Goal: Task Accomplishment & Management: Manage account settings

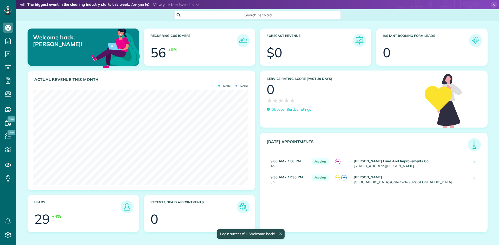
scroll to position [95, 215]
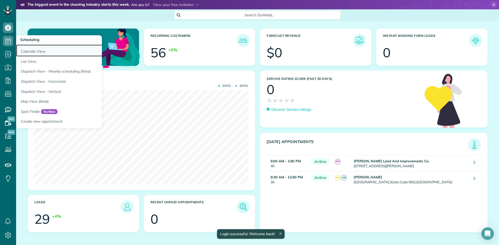
click at [32, 49] on link "Calendar View" at bounding box center [81, 51] width 130 height 12
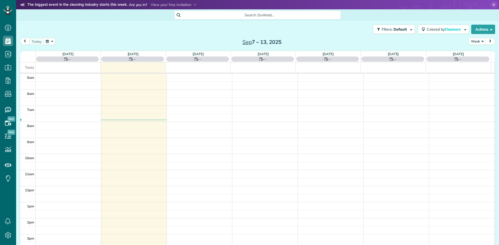
scroll to position [32, 0]
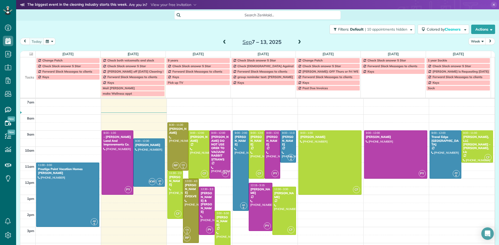
click at [65, 61] on div "Change Patch" at bounding box center [68, 61] width 61 height 4
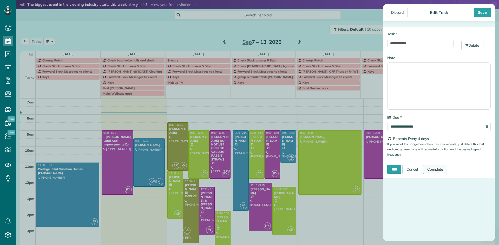
click at [437, 171] on link "Complete" at bounding box center [435, 169] width 24 height 9
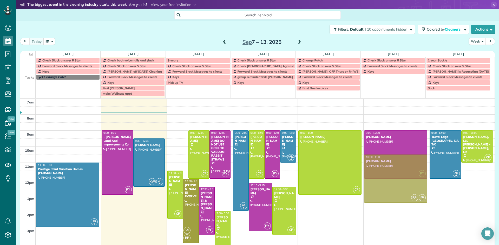
drag, startPoint x: 172, startPoint y: 134, endPoint x: 419, endPoint y: 165, distance: 248.5
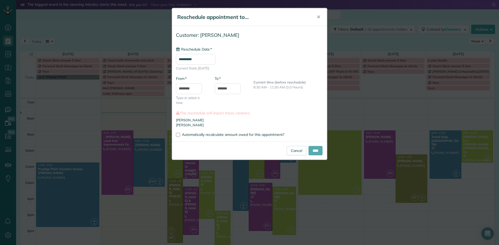
type input "**********"
click at [297, 151] on link "Cancel" at bounding box center [296, 150] width 20 height 9
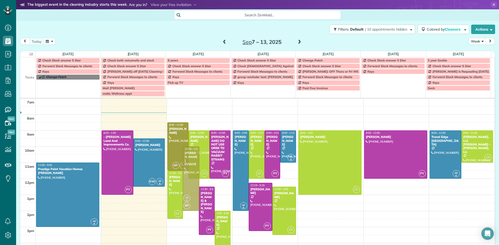
drag, startPoint x: 188, startPoint y: 184, endPoint x: 190, endPoint y: 151, distance: 33.6
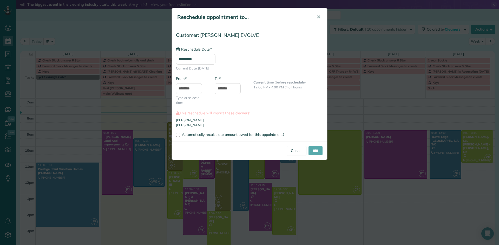
type input "**********"
click at [317, 150] on input "****" at bounding box center [315, 150] width 14 height 9
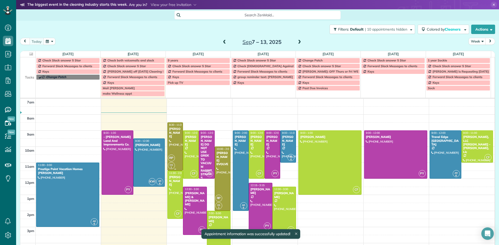
click at [170, 137] on div at bounding box center [175, 147] width 15 height 48
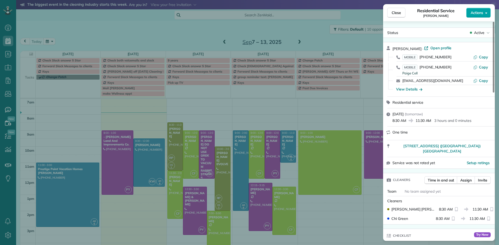
click at [473, 15] on span "Actions" at bounding box center [476, 12] width 12 height 5
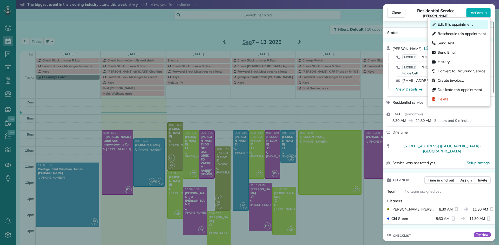
click at [462, 24] on span "Edit this appointment" at bounding box center [454, 24] width 35 height 5
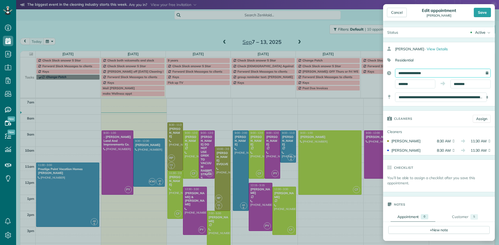
click at [426, 71] on input "**********" at bounding box center [443, 73] width 96 height 9
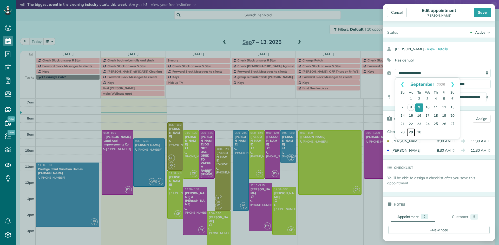
click at [411, 133] on link "29" at bounding box center [410, 133] width 8 height 8
type input "**********"
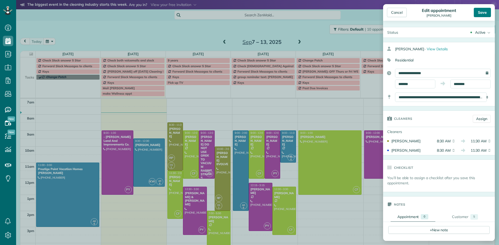
click at [482, 13] on div "Save" at bounding box center [481, 12] width 17 height 9
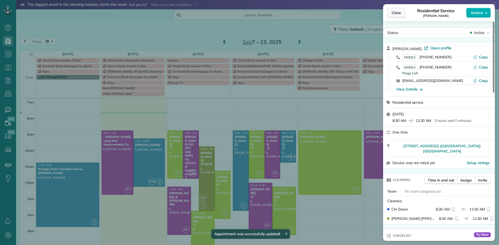
click at [395, 14] on span "Close" at bounding box center [395, 12] width 9 height 5
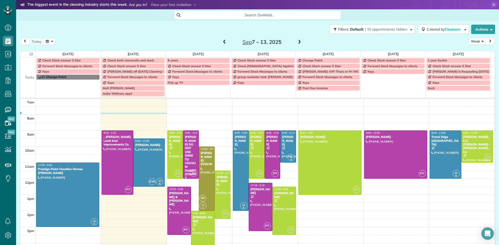
click at [296, 43] on span at bounding box center [299, 42] width 6 height 5
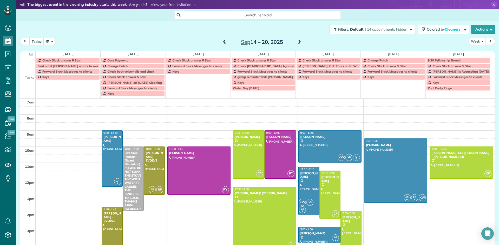
click at [296, 43] on span at bounding box center [299, 42] width 6 height 5
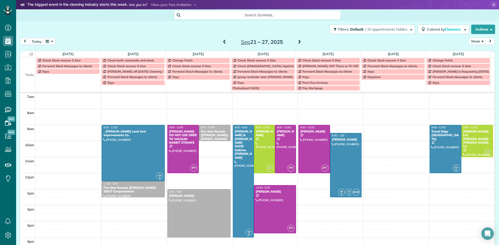
click at [296, 43] on span at bounding box center [299, 42] width 6 height 5
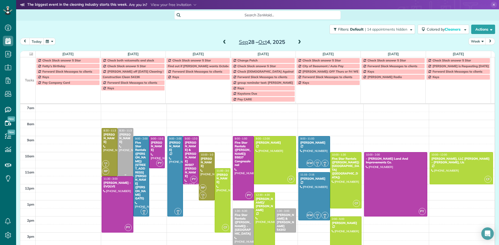
click at [121, 135] on div "Paige Thomas" at bounding box center [125, 138] width 13 height 11
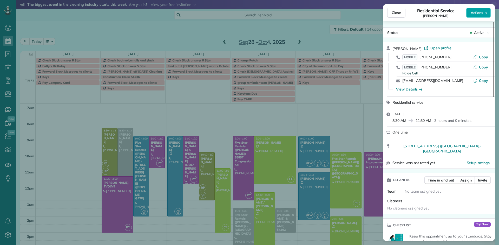
click at [476, 11] on span "Actions" at bounding box center [476, 12] width 12 height 5
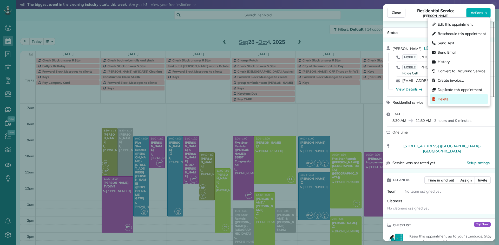
click at [448, 98] on div "Delete" at bounding box center [459, 99] width 58 height 9
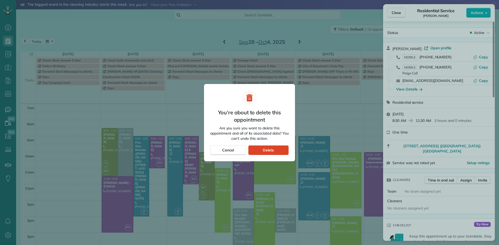
click at [273, 151] on span "Delete" at bounding box center [268, 150] width 11 height 5
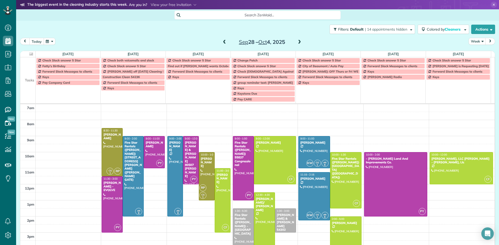
click at [42, 42] on button "today" at bounding box center [36, 41] width 15 height 7
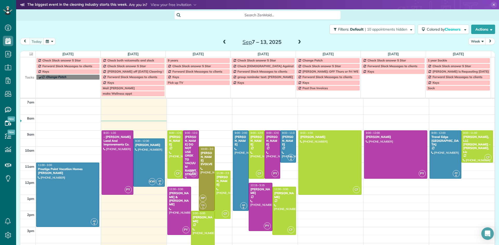
click at [222, 43] on span at bounding box center [225, 42] width 6 height 5
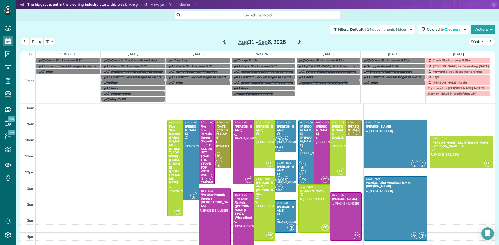
scroll to position [46, 0]
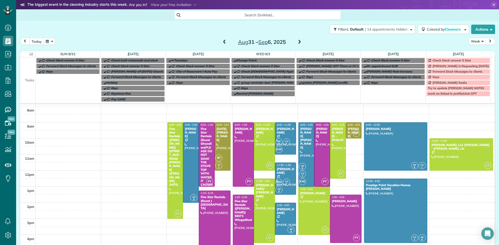
click at [298, 42] on span at bounding box center [299, 42] width 6 height 5
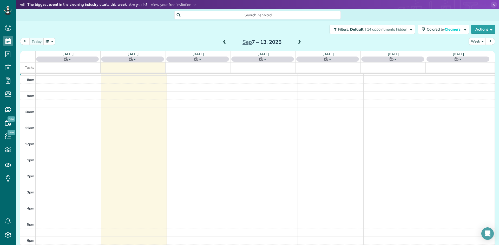
scroll to position [32, 0]
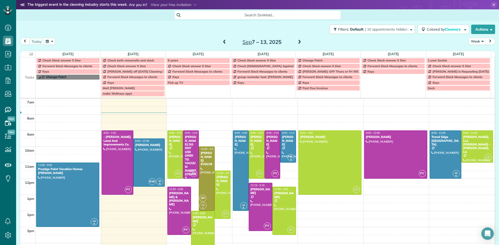
click at [298, 42] on span at bounding box center [299, 42] width 6 height 5
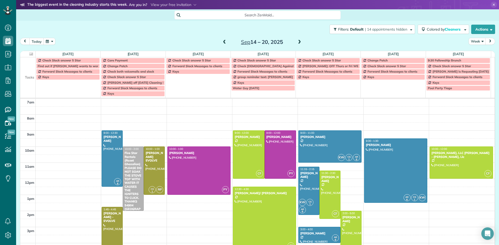
click at [135, 174] on div "Five Star Rentals (Rozet Ghazalian)PLEASE DO NOT SOAK THE STOVE TOP WITH WATER …" at bounding box center [133, 182] width 18 height 63
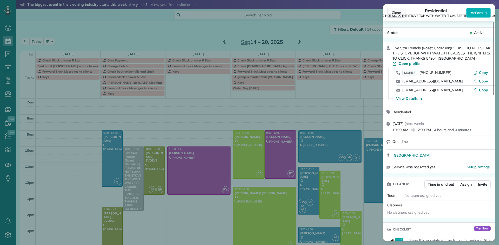
click at [395, 12] on span "Close" at bounding box center [395, 12] width 9 height 5
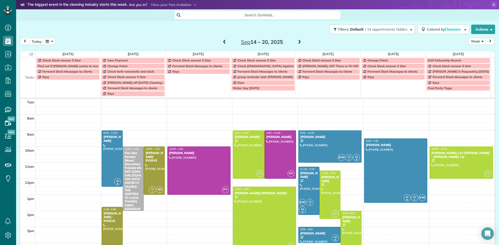
click at [130, 162] on div "Five Star Rentals (Rozet Ghazalian)PLEASE DO NOT SOAK THE STOVE TOP WITH WATER …" at bounding box center [133, 182] width 18 height 63
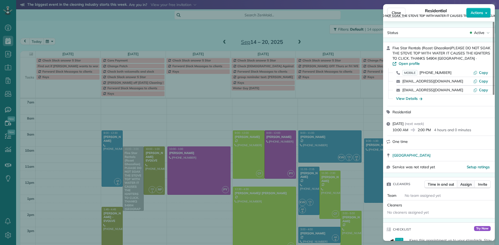
click at [470, 182] on span "Assign" at bounding box center [465, 184] width 11 height 5
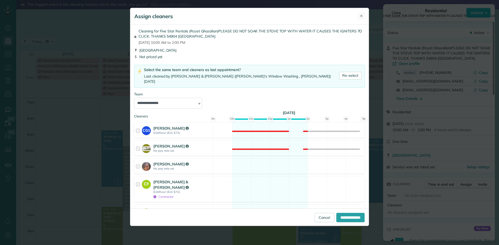
click at [361, 16] on span "✕" at bounding box center [361, 16] width 3 height 5
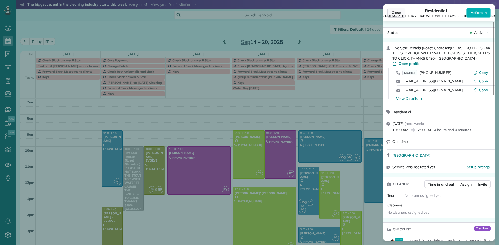
click at [398, 11] on span "Close" at bounding box center [395, 12] width 9 height 5
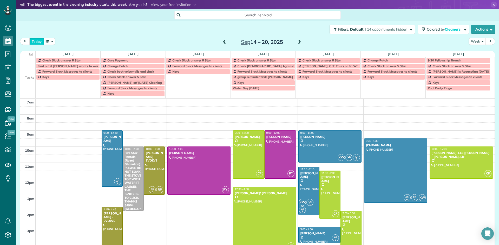
click at [42, 41] on button "today" at bounding box center [36, 41] width 15 height 7
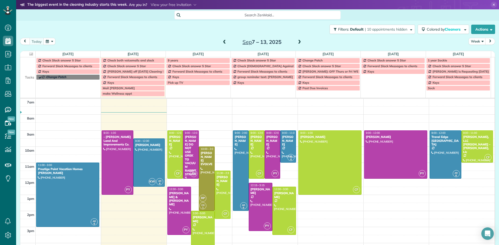
click at [222, 43] on span at bounding box center [225, 42] width 6 height 5
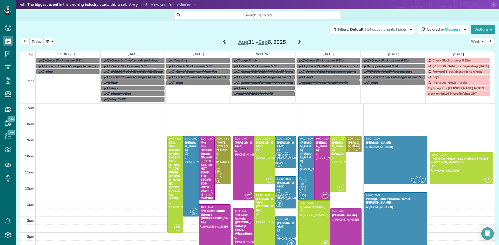
click at [296, 42] on span at bounding box center [299, 42] width 6 height 5
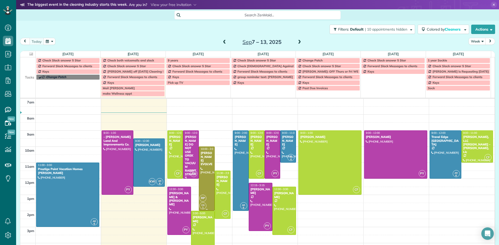
click at [204, 174] on div at bounding box center [206, 179] width 15 height 64
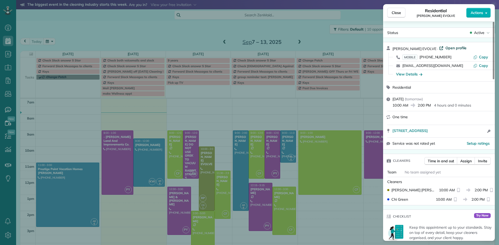
click at [451, 48] on span "Open profile" at bounding box center [455, 47] width 21 height 5
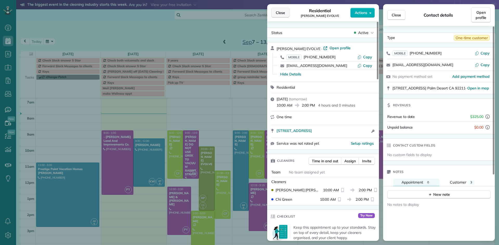
click at [285, 15] on span "Close" at bounding box center [280, 12] width 9 height 5
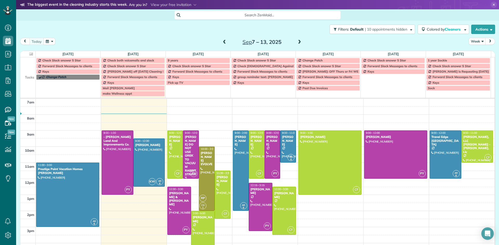
click at [224, 42] on span at bounding box center [225, 42] width 6 height 5
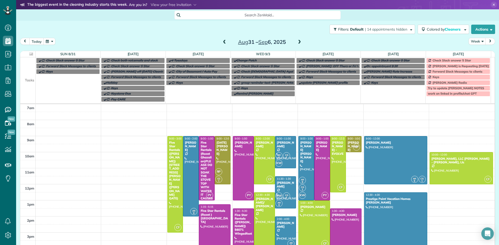
click at [392, 208] on div at bounding box center [395, 225] width 63 height 64
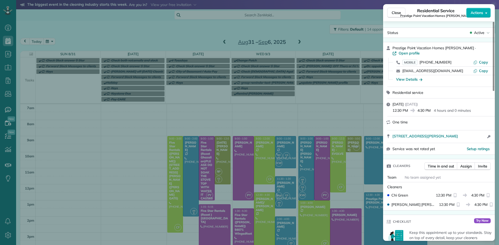
click at [410, 52] on span "Open profile" at bounding box center [408, 53] width 21 height 5
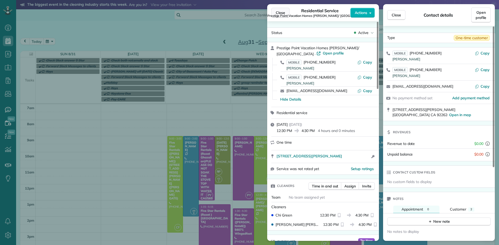
click at [277, 13] on span "Close" at bounding box center [280, 12] width 9 height 5
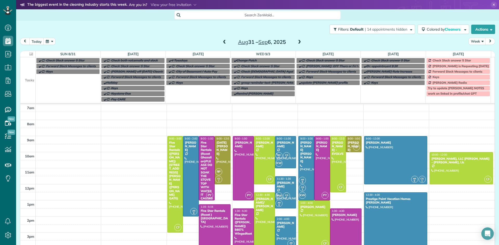
click at [297, 42] on span at bounding box center [299, 42] width 6 height 5
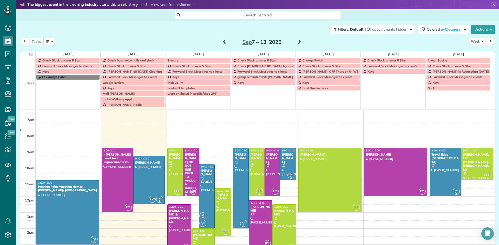
scroll to position [52, 0]
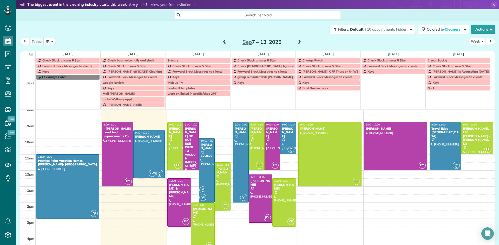
click at [315, 147] on div at bounding box center [329, 155] width 63 height 64
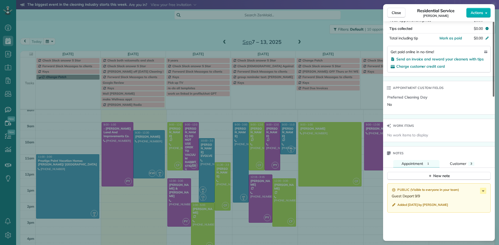
scroll to position [317, 0]
drag, startPoint x: 492, startPoint y: 68, endPoint x: 498, endPoint y: 176, distance: 108.5
click at [494, 97] on div at bounding box center [493, 59] width 2 height 75
click at [399, 12] on span "Close" at bounding box center [395, 12] width 9 height 5
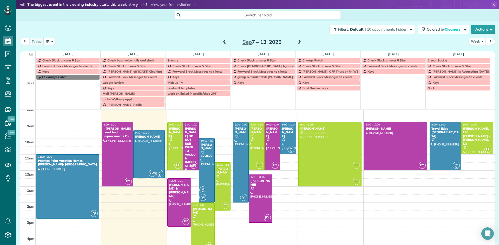
drag, startPoint x: 280, startPoint y: 196, endPoint x: 311, endPoint y: 139, distance: 64.5
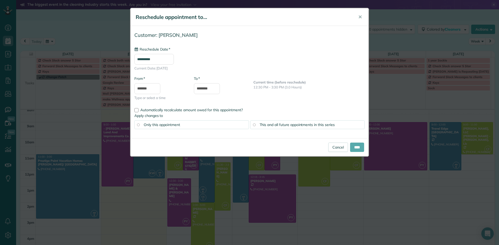
type input "**********"
click at [354, 145] on input "****" at bounding box center [357, 147] width 14 height 9
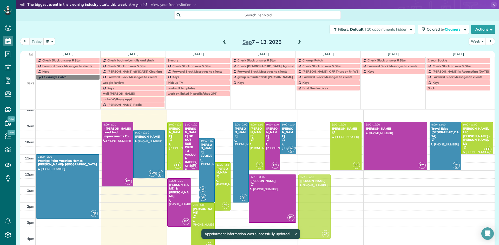
drag, startPoint x: 313, startPoint y: 153, endPoint x: 313, endPoint y: 204, distance: 50.6
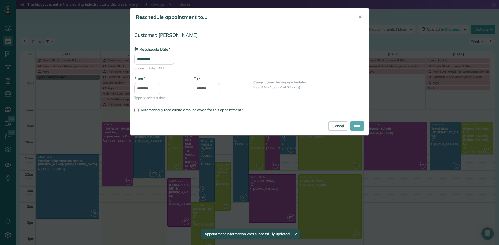
type input "**********"
click at [355, 127] on input "****" at bounding box center [357, 126] width 14 height 9
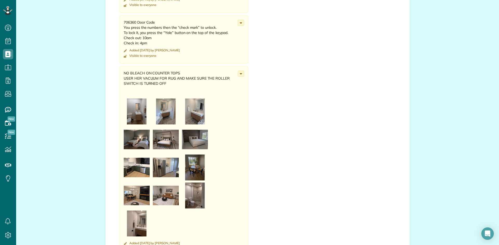
scroll to position [316, 0]
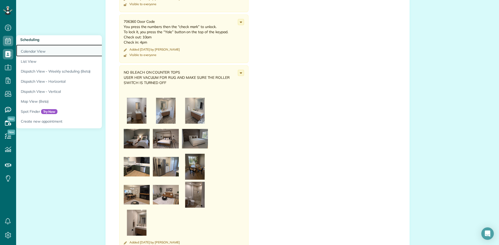
click at [31, 48] on link "Calendar View" at bounding box center [81, 51] width 130 height 12
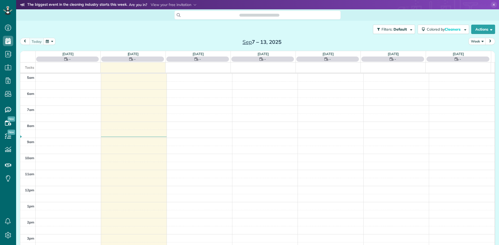
scroll to position [32, 0]
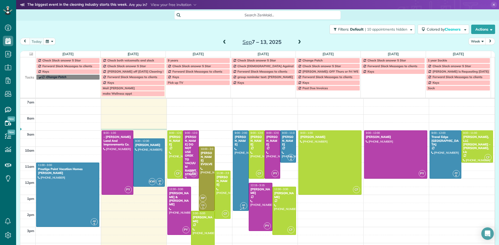
click at [236, 151] on div at bounding box center [240, 171] width 15 height 80
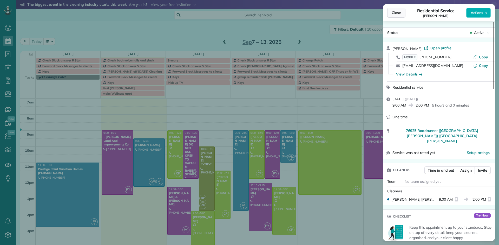
click at [395, 12] on span "Close" at bounding box center [395, 12] width 9 height 5
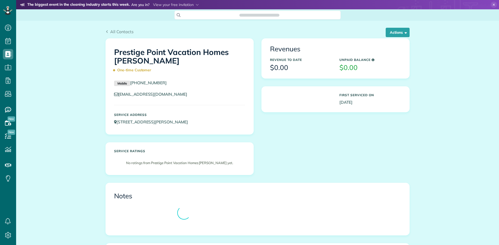
scroll to position [2, 2]
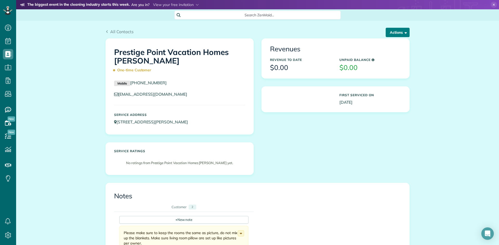
click at [396, 32] on button "Actions" at bounding box center [397, 32] width 24 height 9
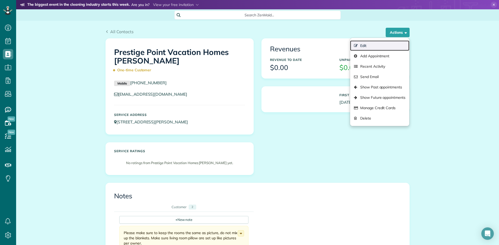
click at [382, 45] on link "Edit" at bounding box center [379, 46] width 59 height 10
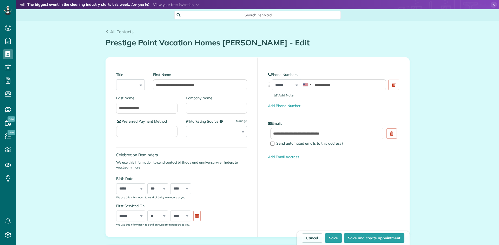
type input "**********"
click at [150, 109] on input "**********" at bounding box center [146, 108] width 61 height 11
type input "**********"
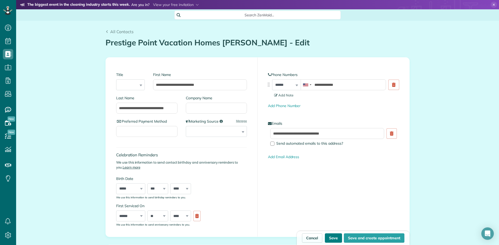
scroll to position [0, 0]
click at [334, 237] on button "Save" at bounding box center [333, 238] width 17 height 9
type input "**********"
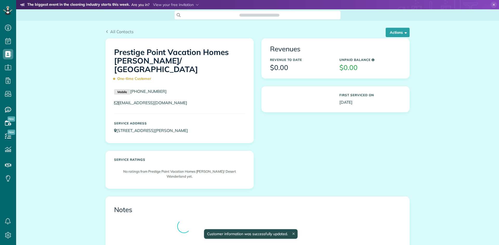
scroll to position [2, 2]
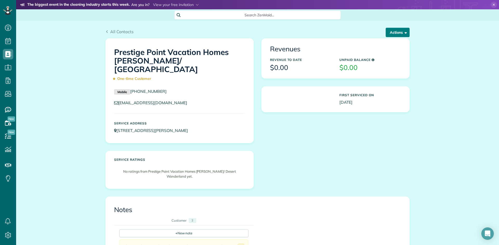
click at [398, 31] on button "Actions" at bounding box center [397, 32] width 24 height 9
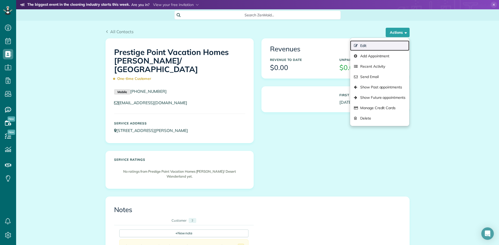
click at [382, 47] on link "Edit" at bounding box center [379, 46] width 59 height 10
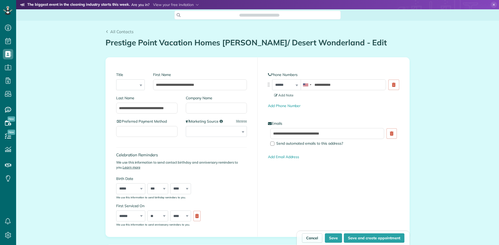
scroll to position [2, 2]
type input "**********"
click at [274, 105] on link "Add Phone Number" at bounding box center [284, 106] width 32 height 5
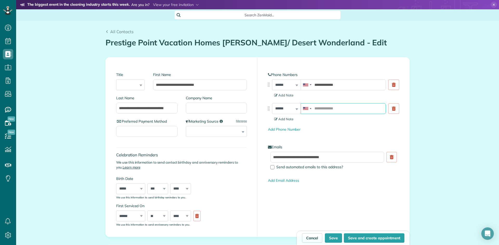
click at [316, 108] on input "tel" at bounding box center [343, 108] width 85 height 11
type input "**********"
click at [278, 120] on span "Add Note" at bounding box center [283, 119] width 19 height 4
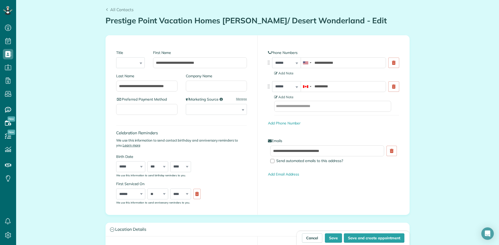
scroll to position [21, 0]
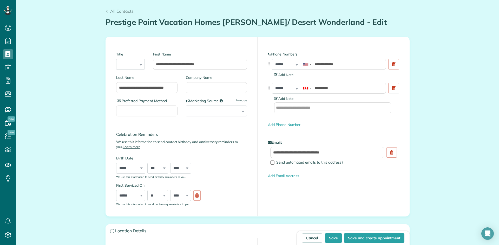
click at [285, 99] on span "Add Note" at bounding box center [283, 99] width 19 height 4
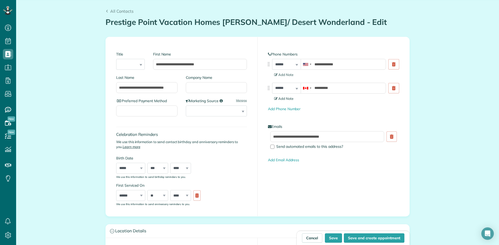
click at [285, 99] on span "Add Note" at bounding box center [283, 99] width 19 height 4
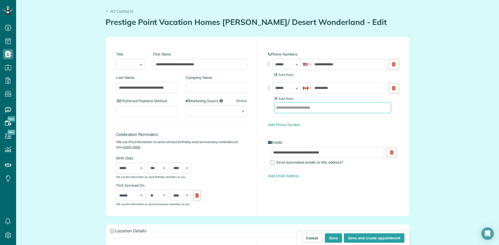
click at [285, 109] on input "text" at bounding box center [332, 108] width 117 height 11
type input "*****"
click at [285, 98] on span "Add Note" at bounding box center [283, 99] width 19 height 4
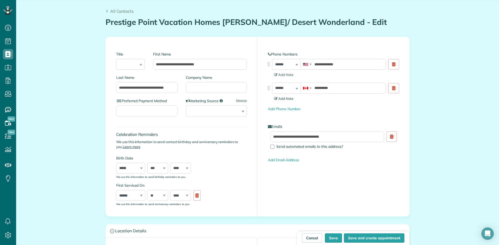
click at [286, 99] on span "Add Note" at bounding box center [283, 99] width 19 height 4
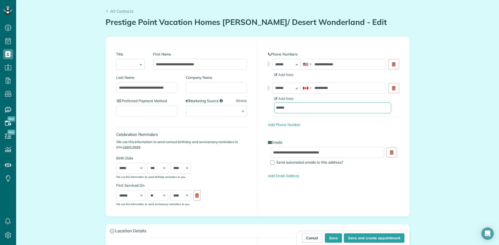
click at [304, 108] on input "*****" at bounding box center [332, 108] width 117 height 11
click at [325, 234] on button "Save" at bounding box center [333, 238] width 17 height 9
type input "**********"
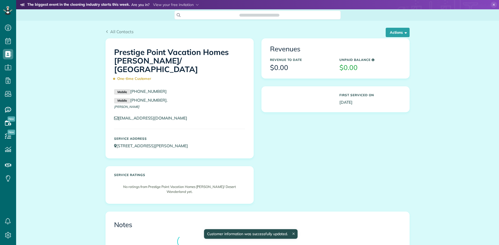
scroll to position [2, 2]
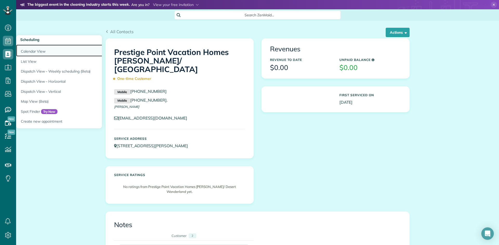
click at [30, 49] on link "Calendar View" at bounding box center [81, 51] width 130 height 12
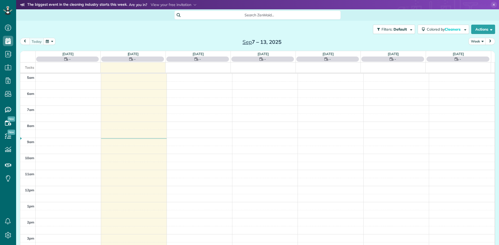
scroll to position [32, 0]
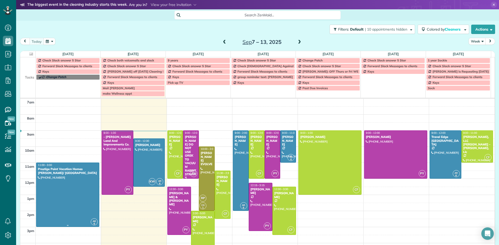
click at [70, 185] on div at bounding box center [67, 195] width 63 height 64
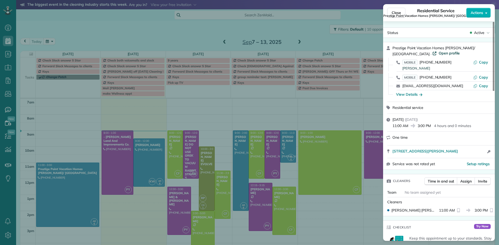
click at [438, 54] on span "Open profile" at bounding box center [448, 53] width 21 height 5
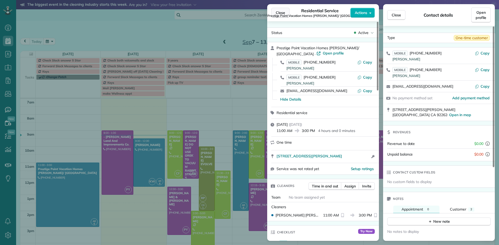
click at [282, 12] on span "Close" at bounding box center [280, 12] width 9 height 5
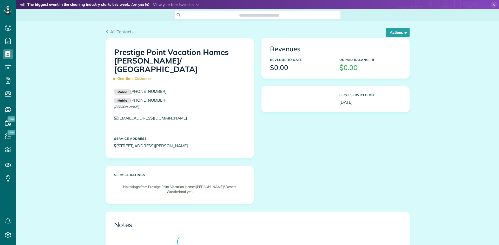
scroll to position [2, 2]
click at [398, 32] on button "Actions" at bounding box center [397, 32] width 24 height 9
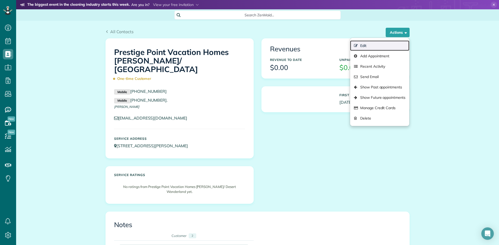
click at [381, 45] on link "Edit" at bounding box center [379, 46] width 59 height 10
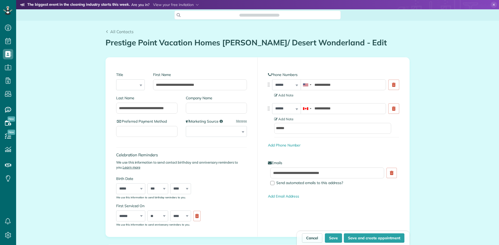
scroll to position [2, 2]
type input "**********"
click at [282, 96] on span "Add Note" at bounding box center [283, 95] width 19 height 4
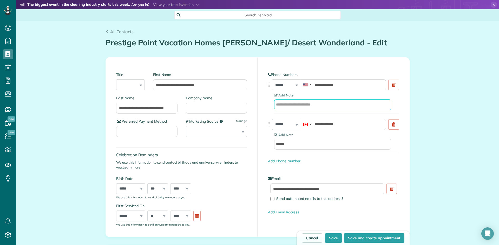
click at [290, 105] on input "text" at bounding box center [332, 104] width 117 height 11
type input "******"
click at [330, 239] on button "Save" at bounding box center [333, 238] width 17 height 9
type input "**********"
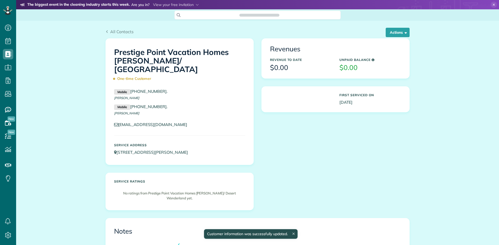
scroll to position [2, 2]
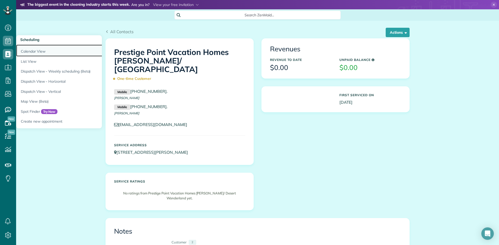
click at [27, 52] on link "Calendar View" at bounding box center [81, 51] width 130 height 12
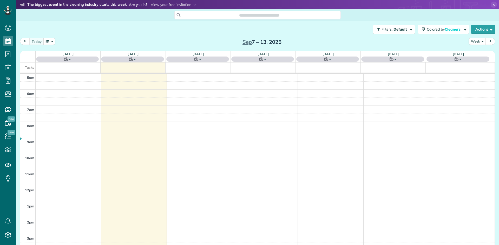
scroll to position [32, 0]
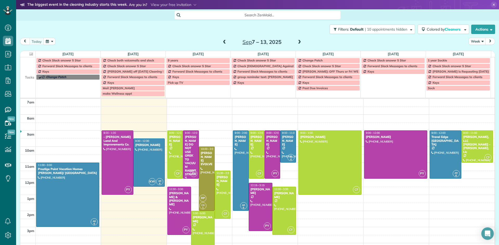
click at [223, 43] on span at bounding box center [225, 42] width 6 height 5
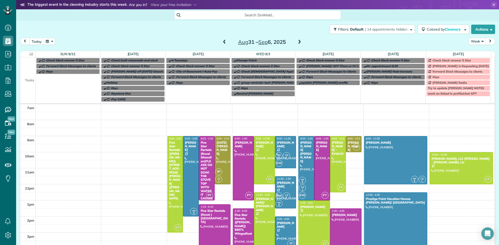
click at [444, 89] on span "Try to update [PERSON_NAME] NOTES" at bounding box center [456, 88] width 56 height 4
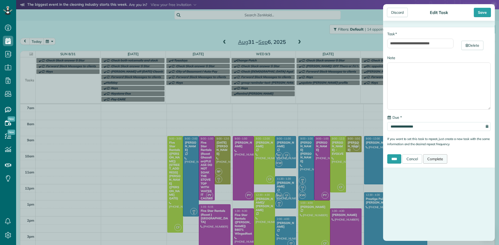
click at [437, 158] on link "Complete" at bounding box center [435, 159] width 24 height 9
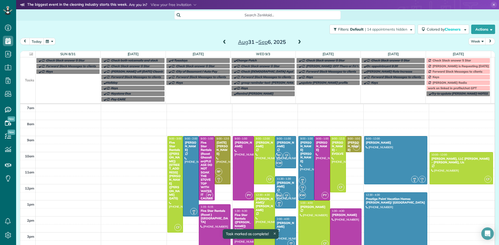
click at [432, 60] on span "Check Slack answer 5 Star" at bounding box center [451, 60] width 38 height 4
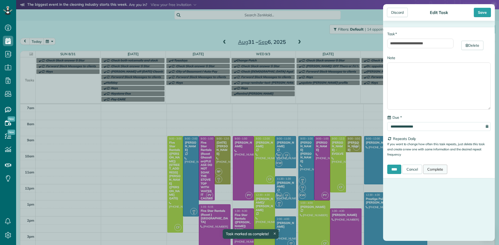
click at [435, 168] on link "Complete" at bounding box center [435, 169] width 24 height 9
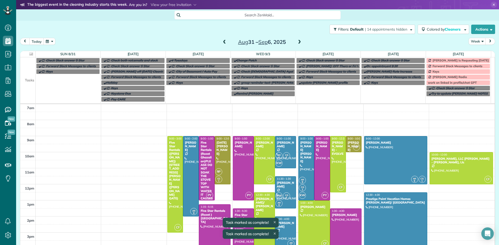
click at [438, 59] on span "[PERSON_NAME] is Requesting [DATE] or [DATE] off Weekly" at bounding box center [475, 60] width 87 height 4
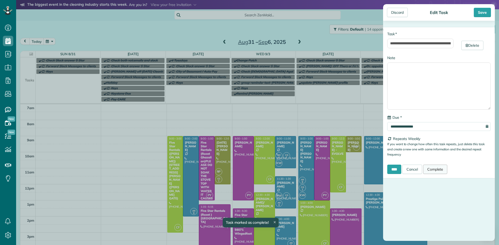
click at [438, 168] on link "Complete" at bounding box center [435, 169] width 24 height 9
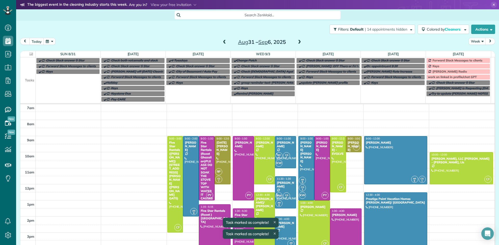
click at [438, 60] on span "Forward Slack Messages to clients" at bounding box center [457, 60] width 50 height 4
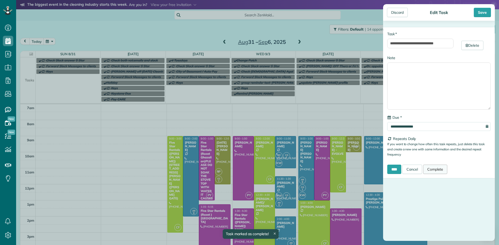
click at [433, 169] on link "Complete" at bounding box center [435, 169] width 24 height 9
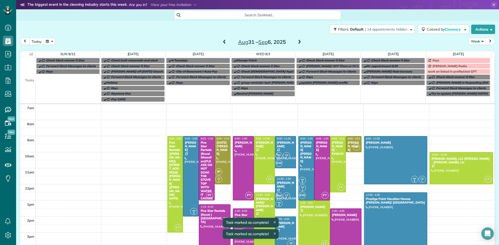
click at [432, 60] on span "Keys" at bounding box center [435, 60] width 7 height 4
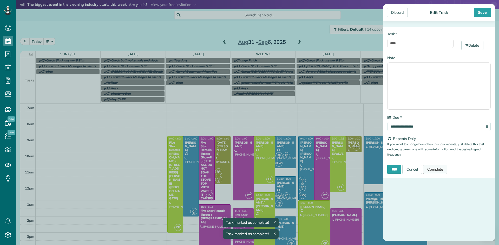
click at [435, 170] on link "Complete" at bounding box center [435, 169] width 24 height 9
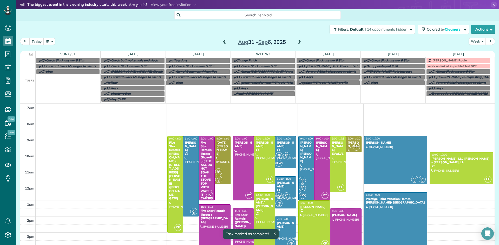
click at [435, 61] on span "[PERSON_NAME] Radio" at bounding box center [449, 60] width 34 height 4
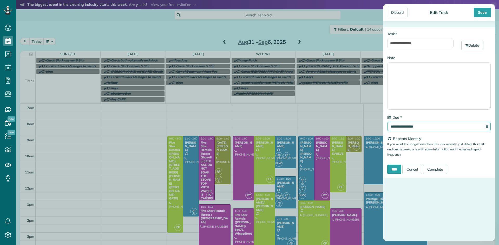
click at [428, 125] on input "**********" at bounding box center [438, 126] width 103 height 9
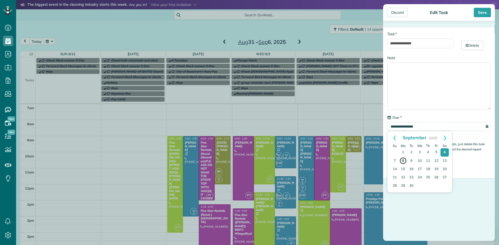
click at [403, 161] on link "8" at bounding box center [402, 160] width 7 height 7
type input "**********"
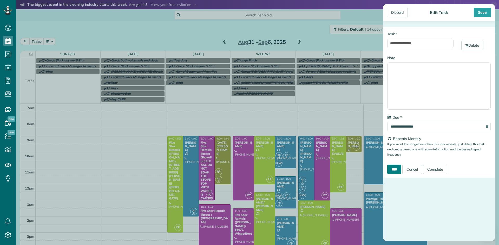
click at [394, 167] on input "****" at bounding box center [394, 169] width 14 height 9
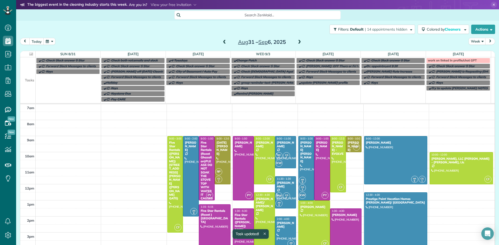
click at [442, 61] on span "work on linked in profile/chat GPT" at bounding box center [452, 60] width 49 height 4
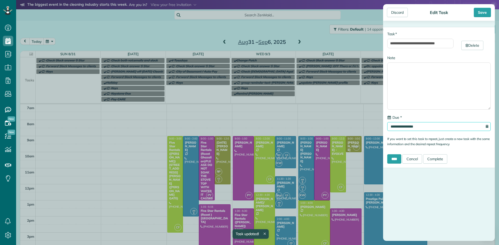
click at [419, 124] on input "**********" at bounding box center [438, 126] width 103 height 9
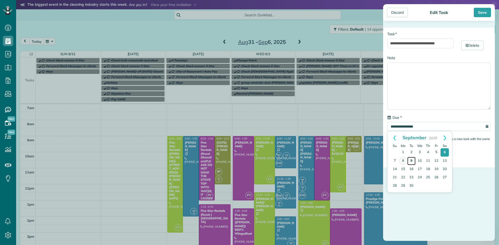
click at [411, 161] on link "9" at bounding box center [411, 161] width 8 height 8
type input "**********"
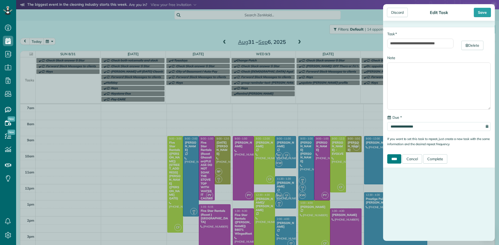
click at [396, 159] on input "****" at bounding box center [394, 159] width 14 height 9
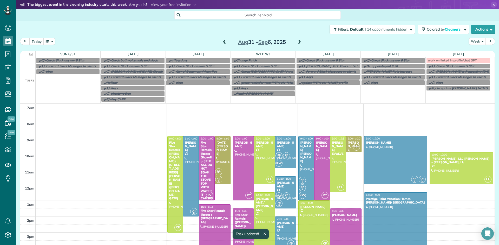
click at [222, 42] on span at bounding box center [225, 42] width 6 height 5
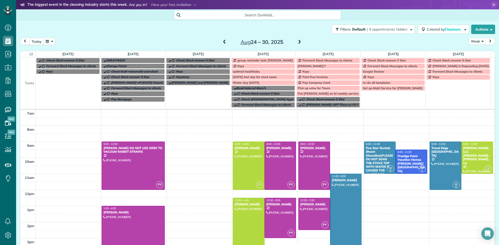
click at [249, 60] on span "group reminder text: [PERSON_NAME]" at bounding box center [264, 60] width 55 height 4
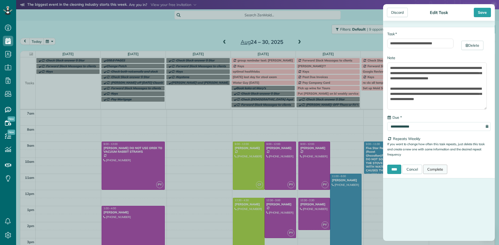
click at [442, 171] on link "Complete" at bounding box center [435, 169] width 24 height 9
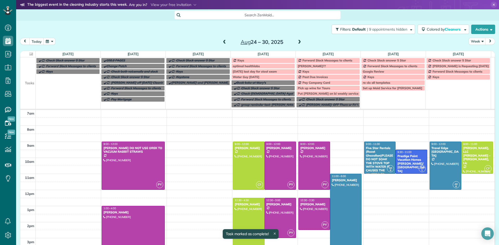
click at [241, 65] on span "optimal healthlabs" at bounding box center [246, 66] width 27 height 4
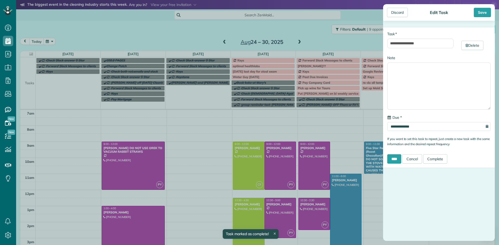
click at [417, 151] on div "**********" at bounding box center [439, 97] width 112 height 141
click at [237, 59] on div "**********" at bounding box center [249, 122] width 499 height 245
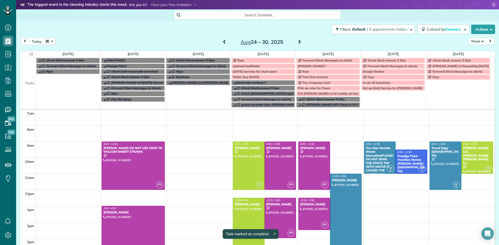
click at [240, 61] on span "Keys" at bounding box center [240, 60] width 7 height 4
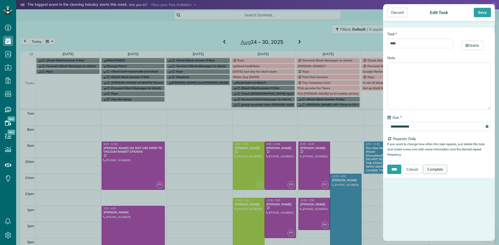
click at [440, 171] on link "Complete" at bounding box center [435, 169] width 24 height 9
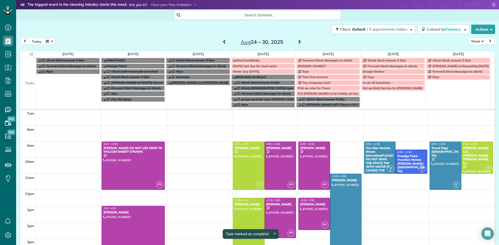
click at [246, 59] on span "optimal healthlabs" at bounding box center [246, 60] width 27 height 4
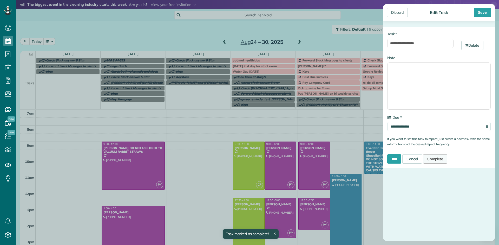
click at [439, 160] on link "Complete" at bounding box center [435, 159] width 24 height 9
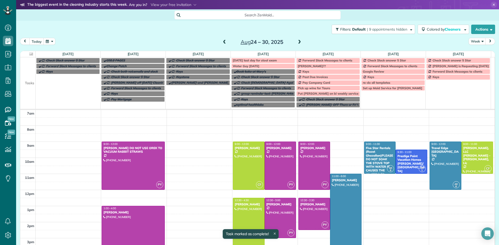
click at [247, 60] on span "[DATE] last day for stool exam" at bounding box center [255, 60] width 44 height 4
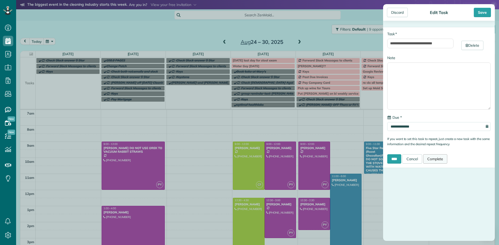
click at [440, 160] on link "Complete" at bounding box center [435, 159] width 24 height 9
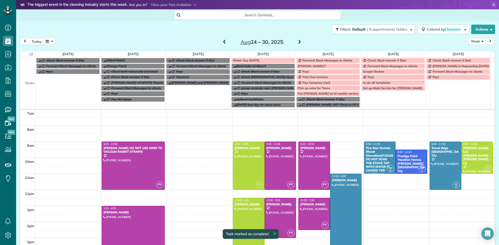
click at [259, 60] on span "Water Guy [DATE]" at bounding box center [246, 60] width 26 height 4
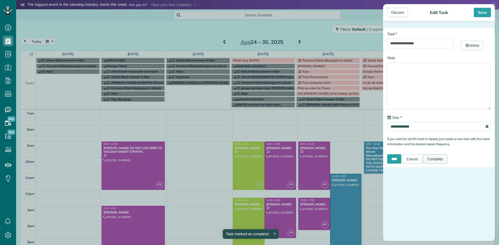
click at [439, 158] on link "Complete" at bounding box center [435, 159] width 24 height 9
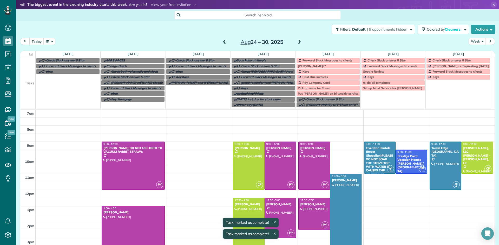
click at [322, 60] on span "Forward Slack Messages to clients" at bounding box center [327, 60] width 50 height 4
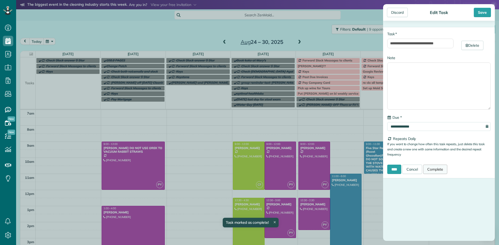
click at [447, 171] on link "Complete" at bounding box center [435, 169] width 24 height 9
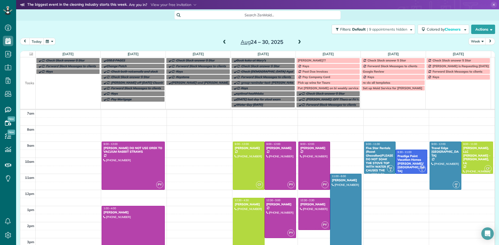
click at [323, 59] on div "[PERSON_NAME]??" at bounding box center [328, 61] width 61 height 4
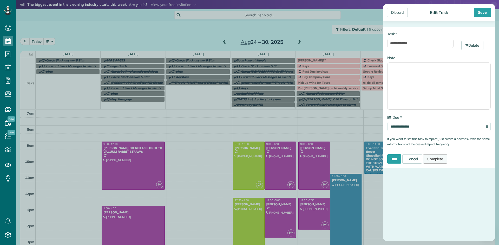
click at [435, 160] on link "Complete" at bounding box center [435, 159] width 24 height 9
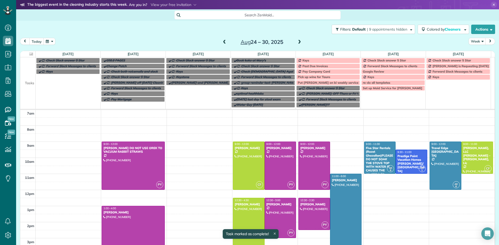
click at [319, 59] on div "Keys" at bounding box center [328, 61] width 61 height 4
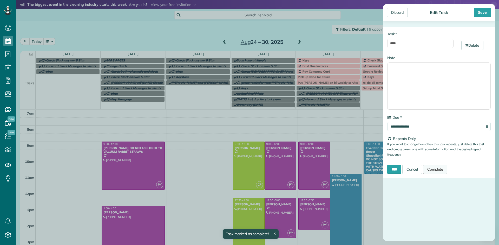
click at [434, 170] on link "Complete" at bounding box center [435, 169] width 24 height 9
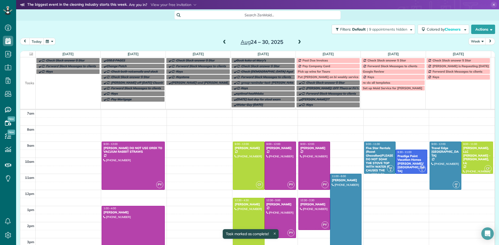
click at [328, 78] on span "Put [PERSON_NAME] on bi weekly services" at bounding box center [329, 77] width 62 height 4
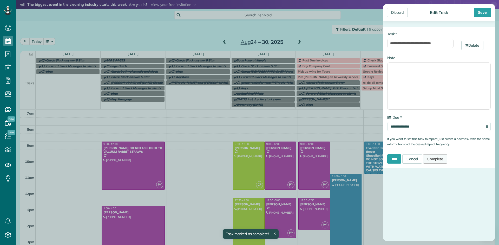
click at [447, 159] on link "Complete" at bounding box center [435, 159] width 24 height 9
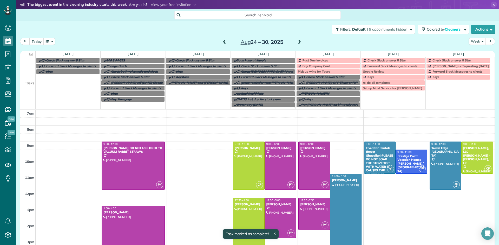
click at [333, 70] on div "Pick up wine for Tauro" at bounding box center [328, 72] width 61 height 4
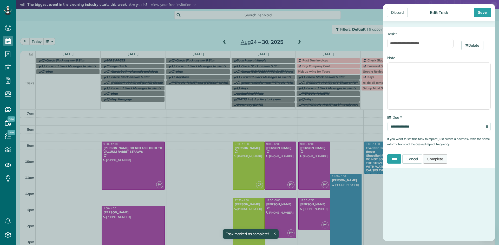
click at [444, 161] on link "Complete" at bounding box center [435, 159] width 24 height 9
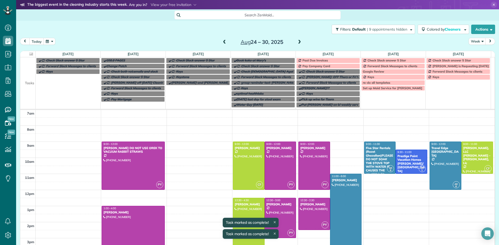
click at [324, 65] on span "Pay Company Card" at bounding box center [316, 66] width 28 height 4
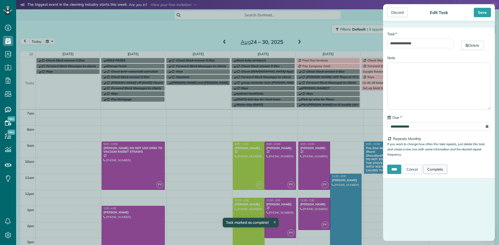
drag, startPoint x: 441, startPoint y: 169, endPoint x: 440, endPoint y: 166, distance: 2.9
click at [441, 168] on link "Complete" at bounding box center [435, 169] width 24 height 9
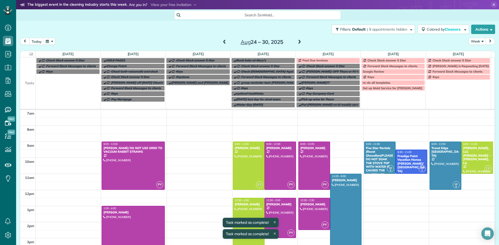
click at [328, 59] on div "Past Due Invoices" at bounding box center [328, 61] width 61 height 4
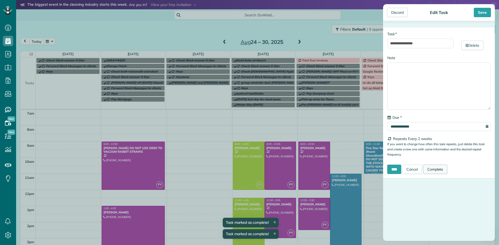
click at [437, 171] on link "Complete" at bounding box center [435, 169] width 24 height 9
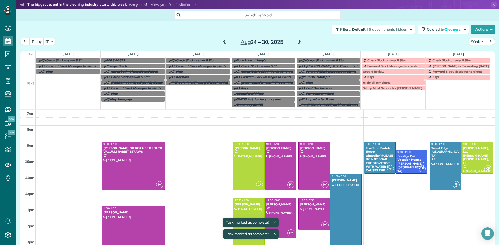
click at [381, 61] on span "Check Slack answer 5 Star" at bounding box center [386, 60] width 38 height 4
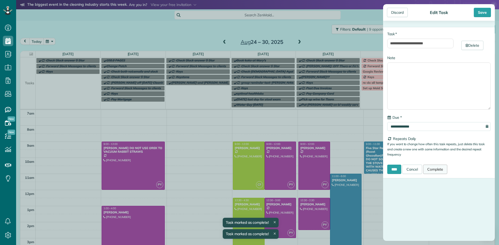
click at [438, 169] on link "Complete" at bounding box center [435, 169] width 24 height 9
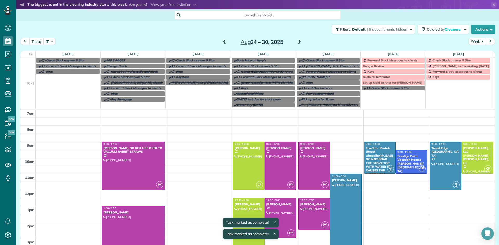
click at [383, 61] on span "Forward Slack Messages to clients" at bounding box center [392, 60] width 50 height 4
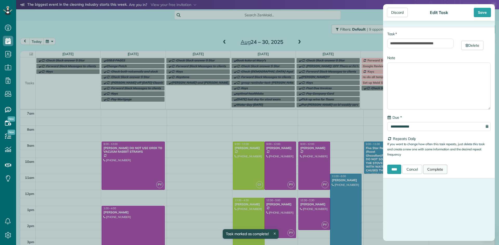
click at [434, 169] on link "Complete" at bounding box center [435, 169] width 24 height 9
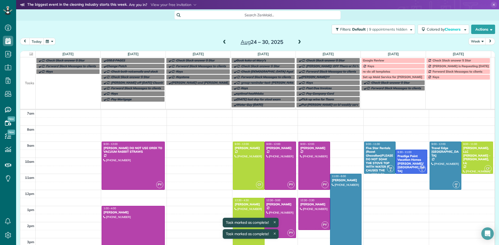
click at [381, 60] on div "Google Review" at bounding box center [393, 61] width 61 height 4
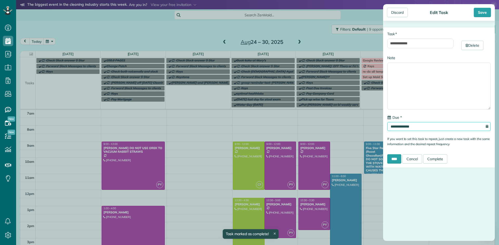
click at [419, 126] on input "**********" at bounding box center [438, 126] width 103 height 9
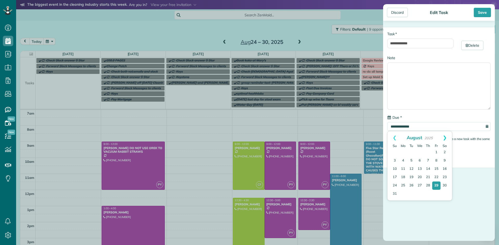
click at [444, 137] on link "Next" at bounding box center [444, 137] width 14 height 13
click at [404, 159] on link "8" at bounding box center [402, 160] width 7 height 7
type input "**********"
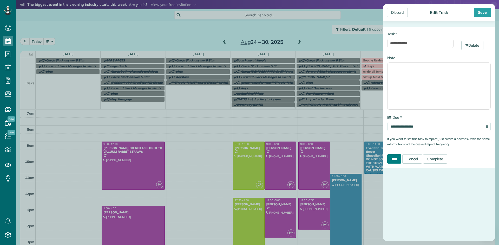
click at [394, 158] on input "****" at bounding box center [394, 159] width 14 height 9
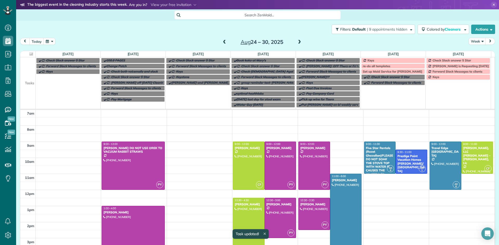
click at [376, 62] on div "Keys" at bounding box center [393, 61] width 61 height 4
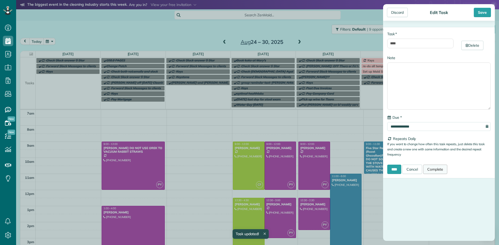
click at [441, 169] on link "Complete" at bounding box center [435, 169] width 24 height 9
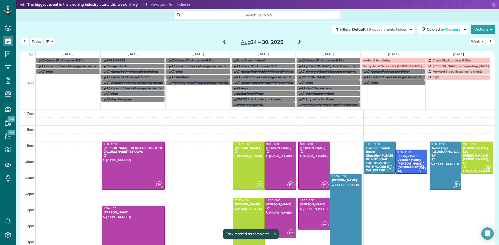
click at [388, 60] on div "re-do all templates" at bounding box center [393, 61] width 61 height 4
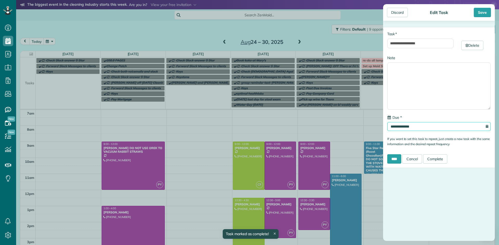
click at [407, 127] on input "**********" at bounding box center [438, 126] width 103 height 9
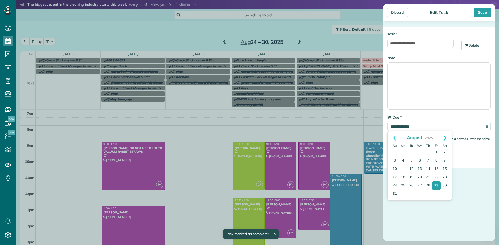
click at [444, 138] on link "Next" at bounding box center [444, 137] width 14 height 13
click at [412, 160] on link "9" at bounding box center [411, 161] width 8 height 8
type input "**********"
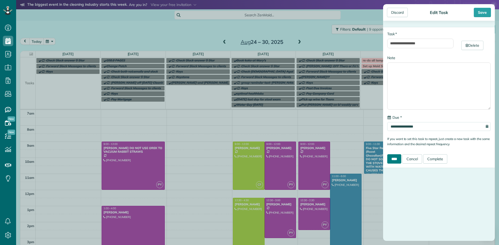
click at [398, 157] on input "****" at bounding box center [394, 159] width 14 height 9
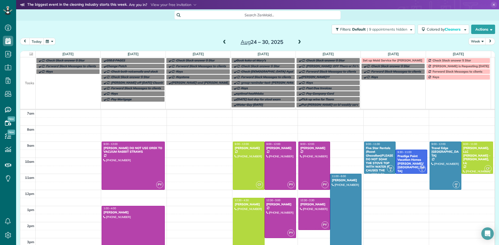
click at [385, 61] on span "Set up Maid Service for [PERSON_NAME]" at bounding box center [392, 60] width 59 height 4
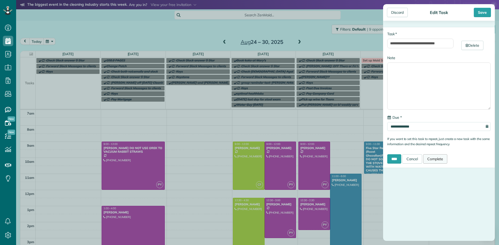
click at [442, 158] on link "Complete" at bounding box center [435, 159] width 24 height 9
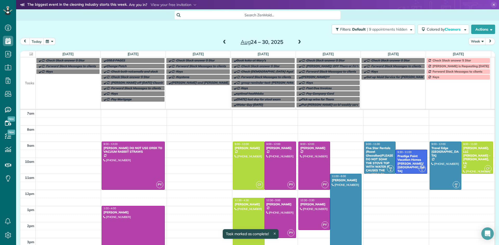
click at [462, 60] on span "Check Slack answer 5 Star" at bounding box center [451, 60] width 38 height 4
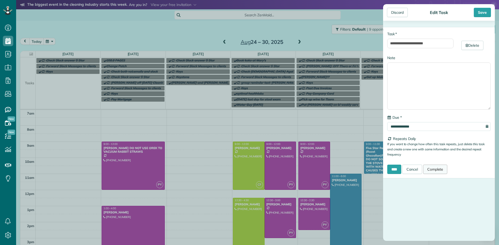
click at [437, 168] on link "Complete" at bounding box center [435, 169] width 24 height 9
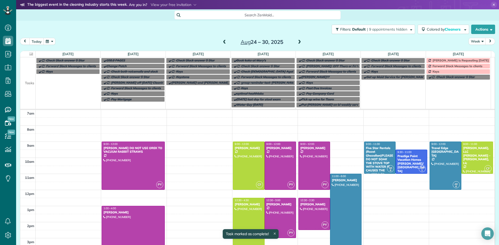
click at [452, 59] on span "[PERSON_NAME] is Requesting [DATE] or [DATE] off Weekly" at bounding box center [475, 60] width 87 height 4
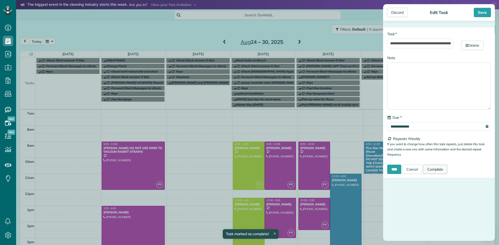
click at [437, 170] on link "Complete" at bounding box center [435, 169] width 24 height 9
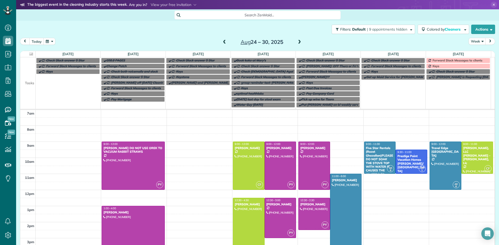
click at [296, 43] on span at bounding box center [299, 42] width 6 height 5
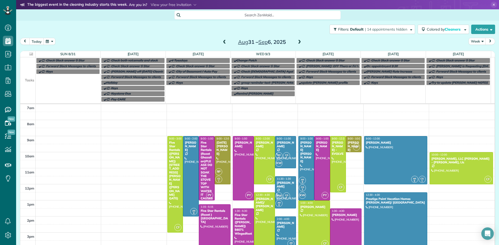
click at [297, 41] on span at bounding box center [299, 42] width 6 height 5
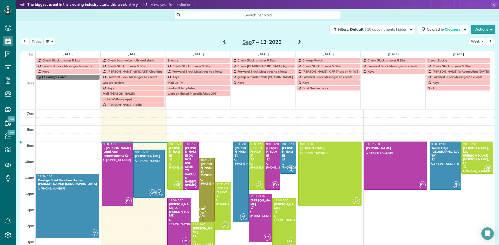
click at [202, 185] on div at bounding box center [206, 190] width 15 height 64
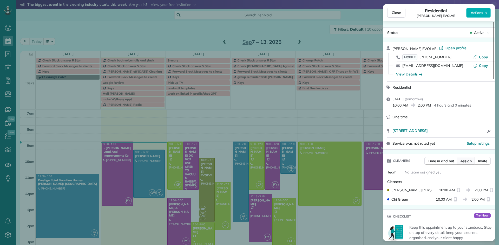
click at [463, 159] on span "Assign" at bounding box center [465, 161] width 11 height 5
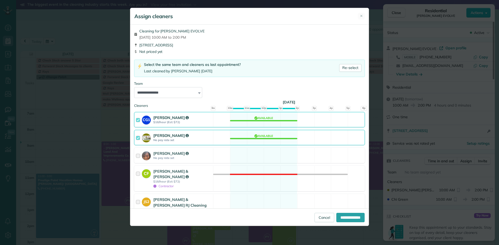
click at [137, 135] on div at bounding box center [139, 138] width 6 height 10
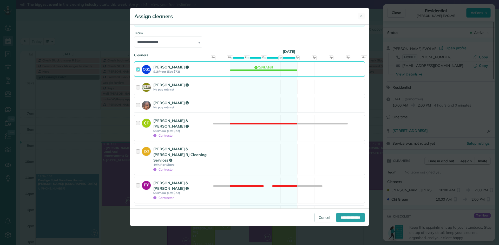
scroll to position [64, 0]
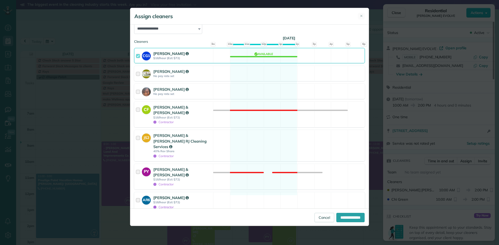
click at [136, 195] on div at bounding box center [139, 202] width 6 height 15
click at [344, 217] on input "**********" at bounding box center [350, 217] width 28 height 9
type input "**********"
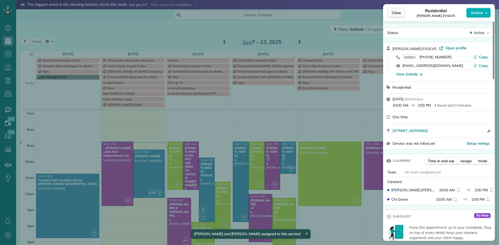
click at [398, 14] on span "Close" at bounding box center [395, 12] width 9 height 5
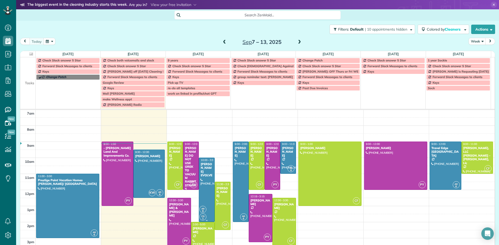
click at [204, 181] on div at bounding box center [206, 190] width 15 height 64
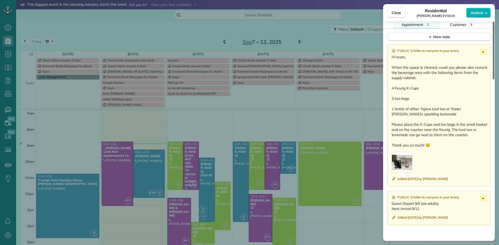
scroll to position [463, 0]
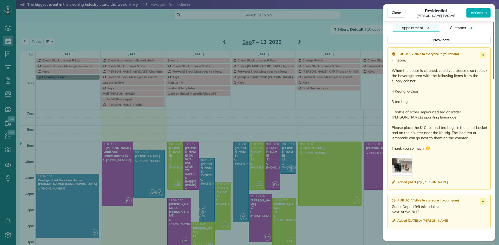
drag, startPoint x: 492, startPoint y: 58, endPoint x: 498, endPoint y: 180, distance: 121.7
click at [494, 79] on div at bounding box center [493, 51] width 2 height 58
click at [397, 14] on span "Close" at bounding box center [395, 12] width 9 height 5
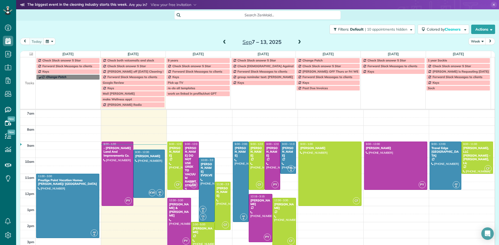
click at [72, 61] on span "Check Slack answer 5 Star" at bounding box center [61, 60] width 38 height 4
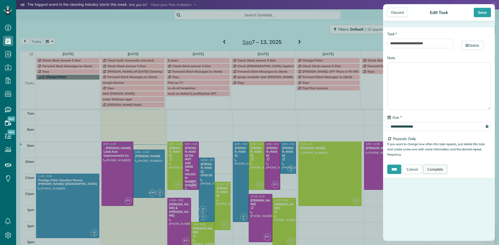
click at [438, 171] on link "Complete" at bounding box center [435, 169] width 24 height 9
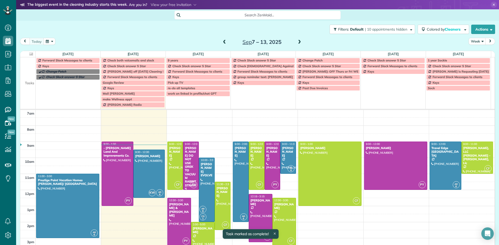
click at [84, 60] on span "Forward Slack Messages to clients" at bounding box center [67, 60] width 50 height 4
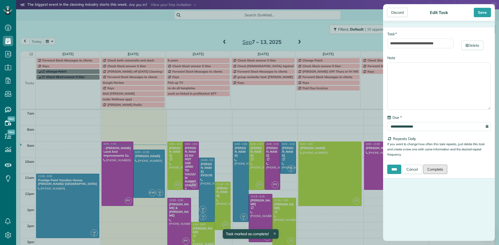
click at [438, 171] on link "Complete" at bounding box center [435, 169] width 24 height 9
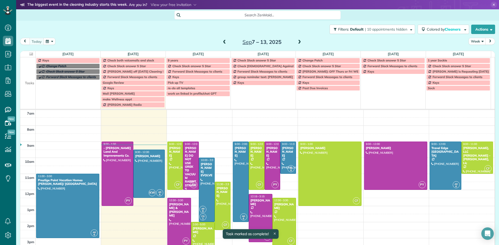
click at [51, 61] on div "Keys" at bounding box center [68, 61] width 61 height 4
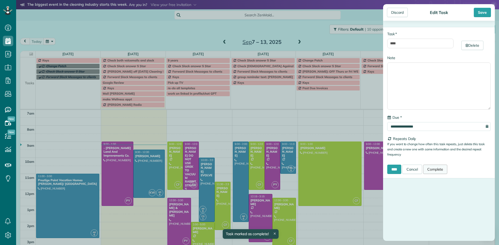
click at [441, 172] on link "Complete" at bounding box center [435, 169] width 24 height 9
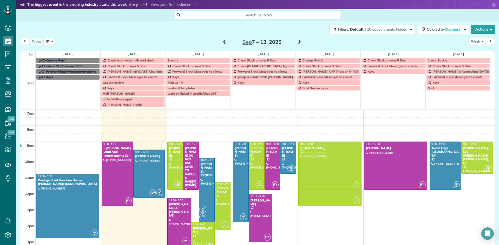
drag, startPoint x: 274, startPoint y: 219, endPoint x: 295, endPoint y: 164, distance: 58.6
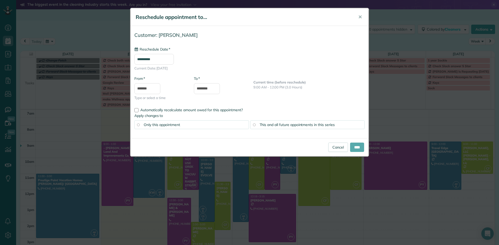
type input "**********"
click at [358, 146] on input "****" at bounding box center [357, 147] width 14 height 9
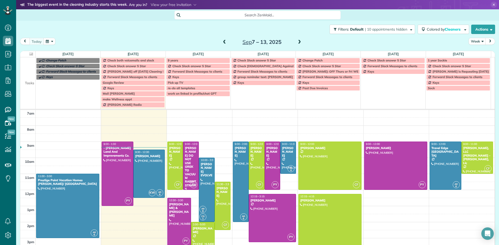
click at [297, 43] on span at bounding box center [299, 42] width 6 height 5
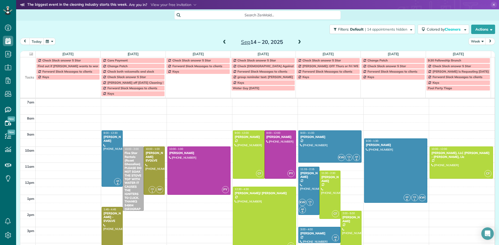
click at [297, 43] on span at bounding box center [299, 42] width 6 height 5
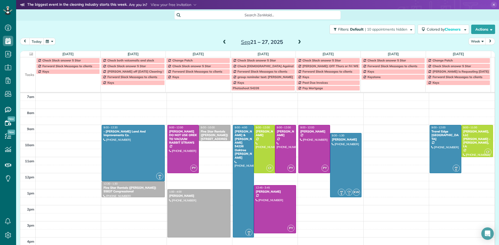
click at [298, 43] on span at bounding box center [299, 42] width 6 height 5
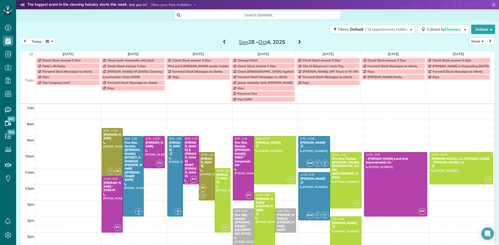
click at [298, 43] on span at bounding box center [299, 42] width 6 height 5
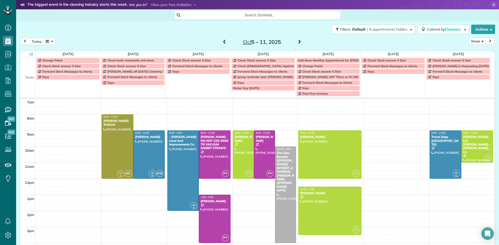
click at [297, 42] on span at bounding box center [299, 42] width 6 height 5
